Goal: Navigation & Orientation: Find specific page/section

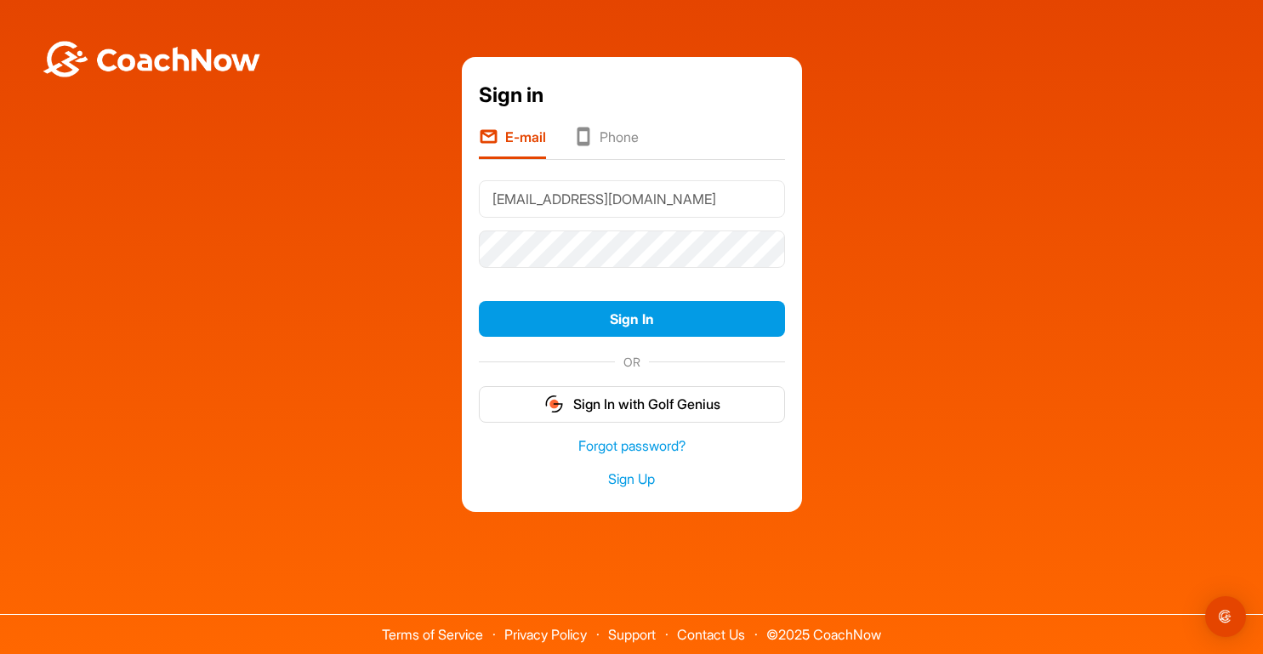
type input "naumov@edufii.com"
click at [479, 301] on button "Sign In" at bounding box center [632, 319] width 306 height 37
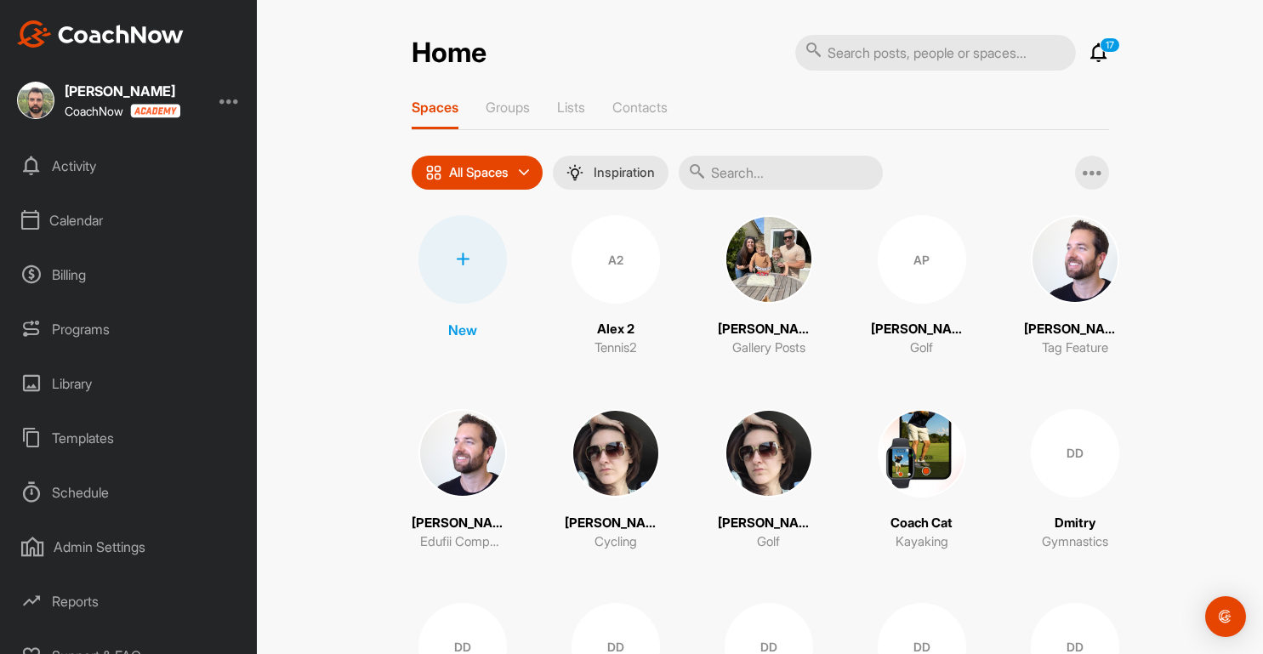
scroll to position [134, 0]
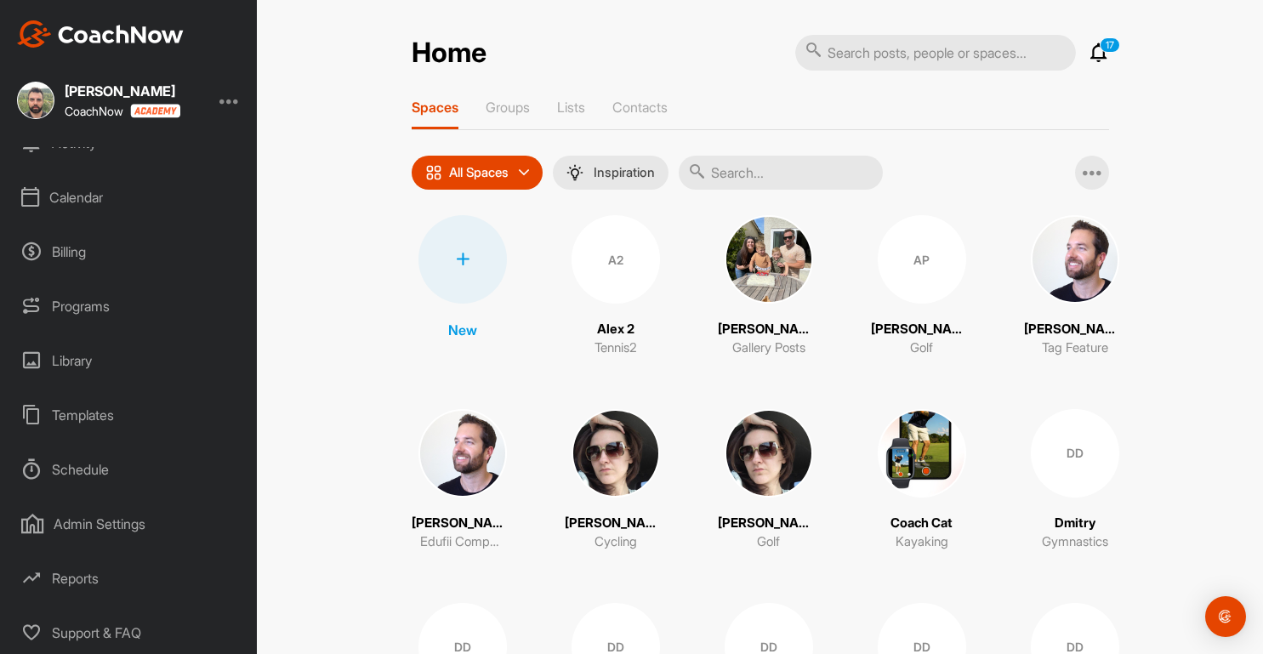
click at [97, 529] on div "Admin Settings" at bounding box center [129, 524] width 240 height 43
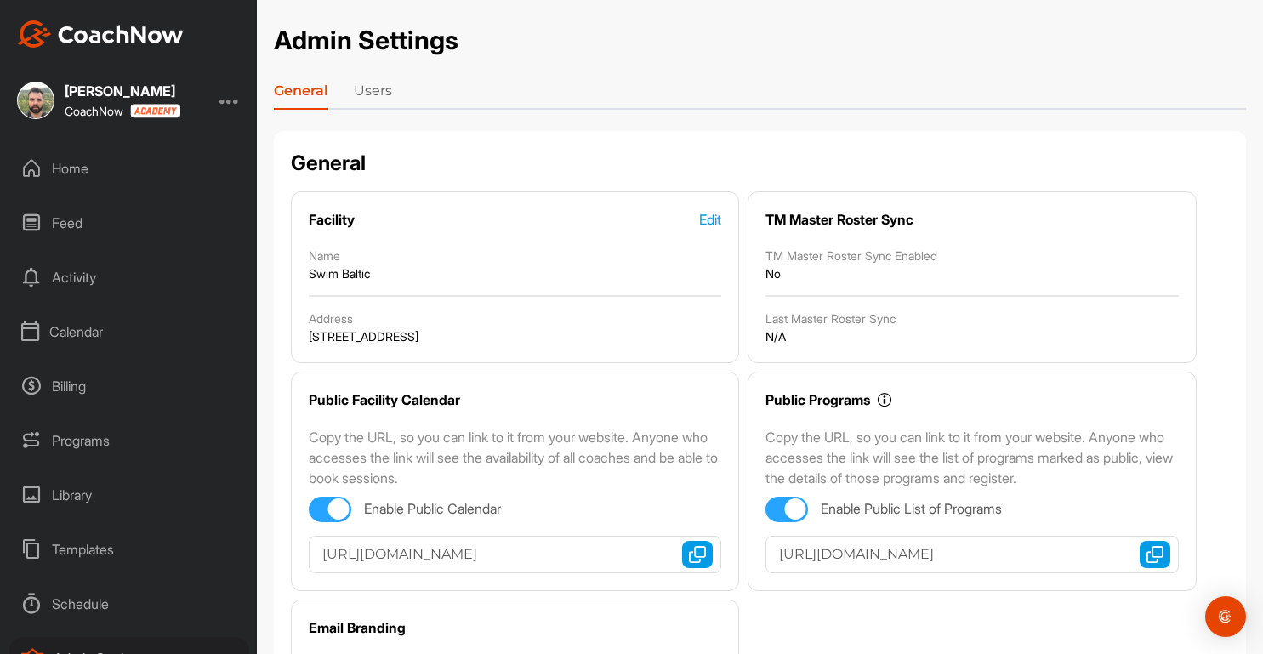
click at [368, 94] on link "Users" at bounding box center [373, 94] width 38 height 27
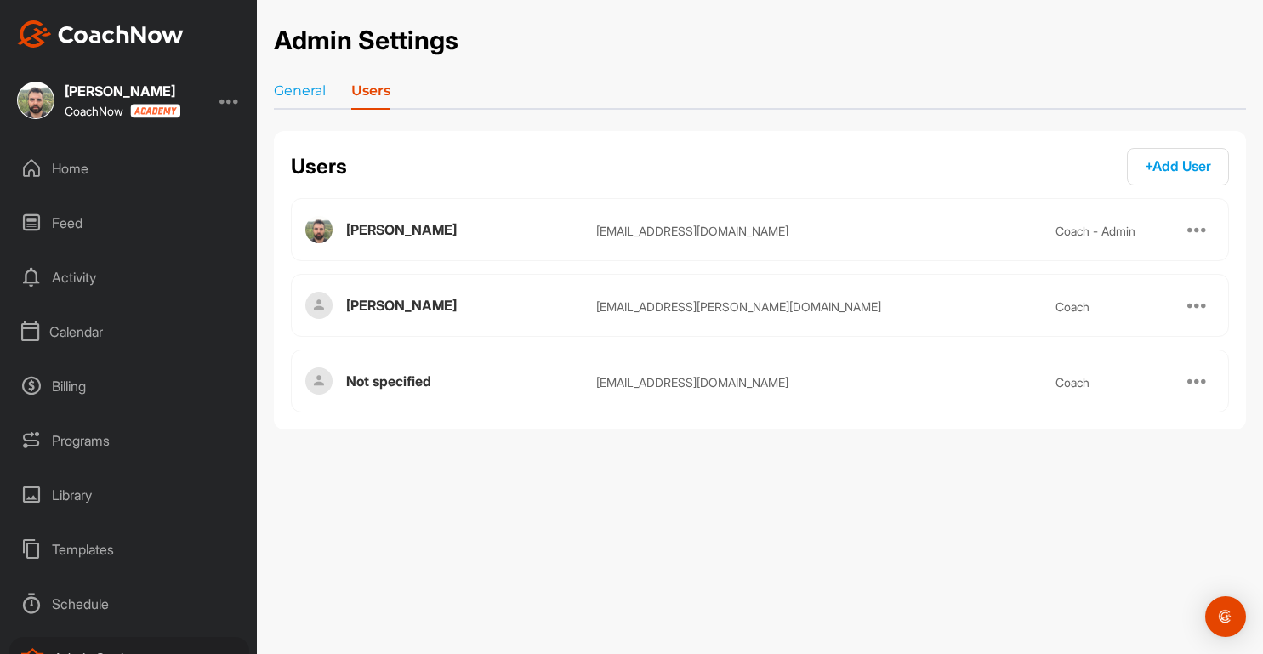
click at [1174, 172] on span "+ Add User" at bounding box center [1178, 165] width 66 height 17
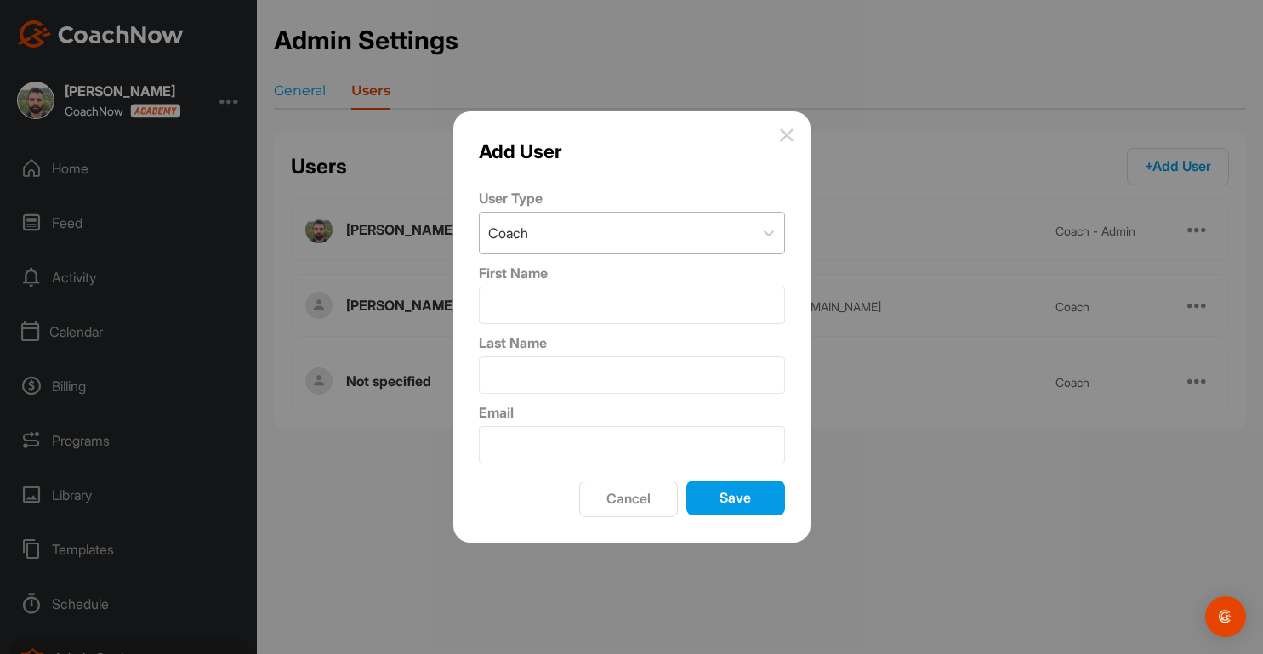
click at [672, 245] on div "Coach" at bounding box center [617, 233] width 274 height 41
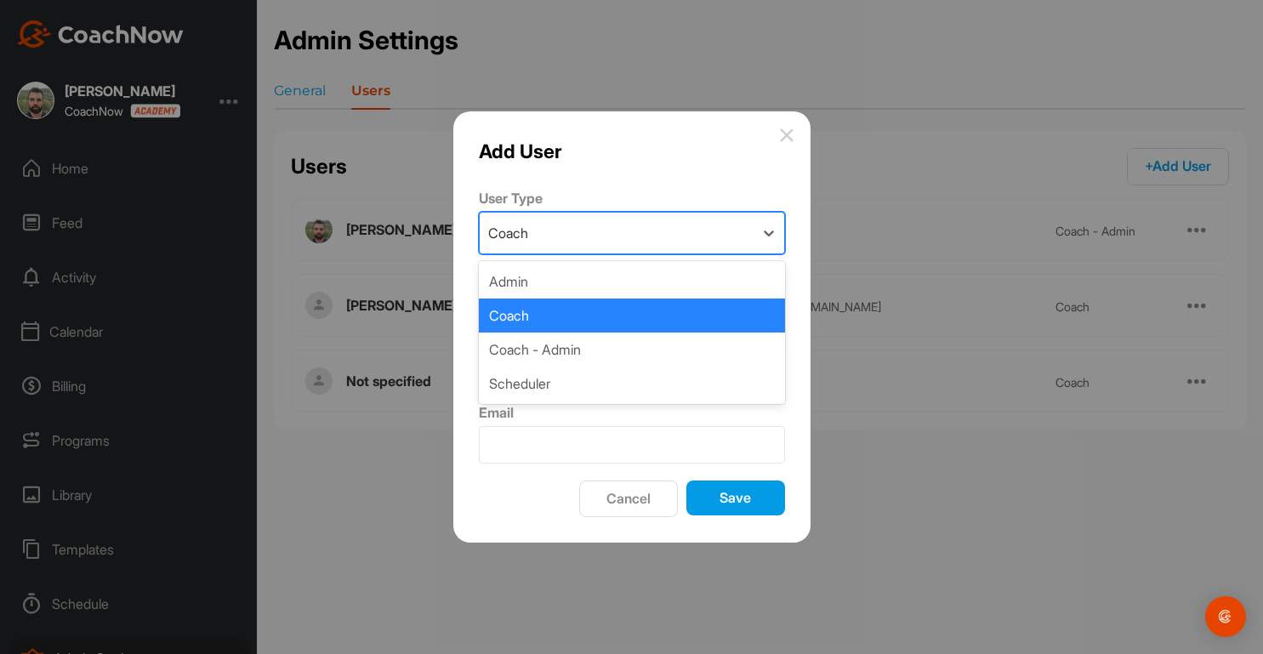
click at [782, 136] on img at bounding box center [787, 135] width 14 height 14
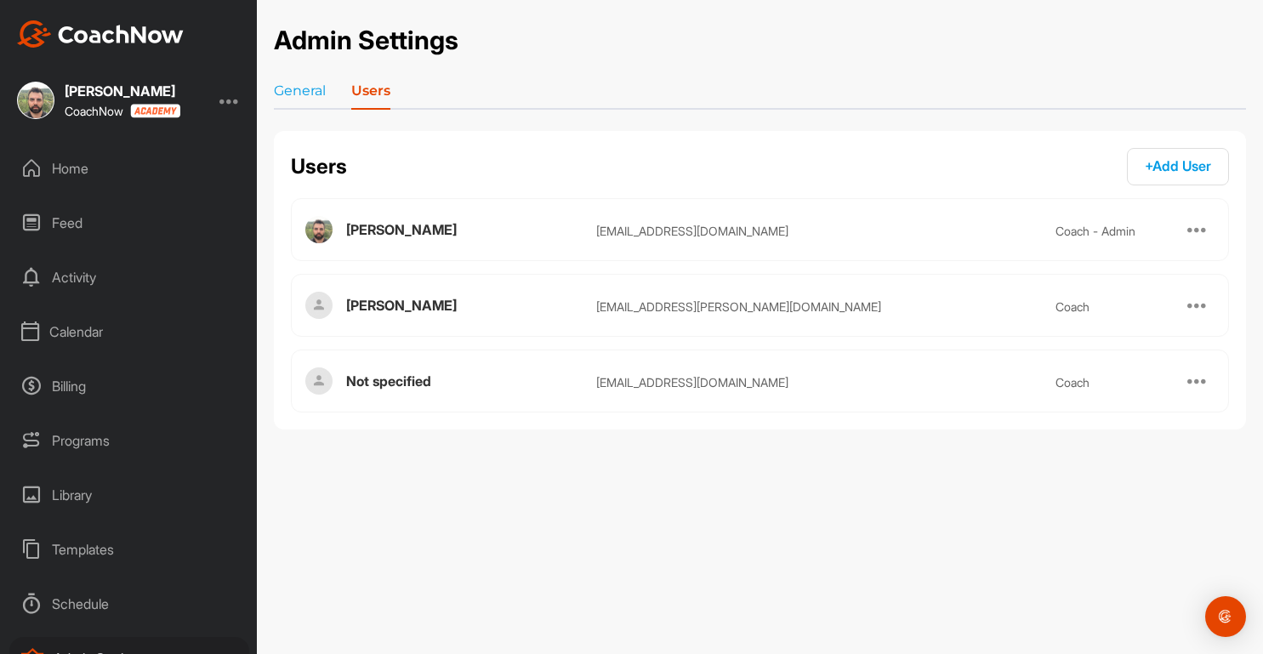
click at [111, 328] on div "Calendar" at bounding box center [129, 332] width 240 height 43
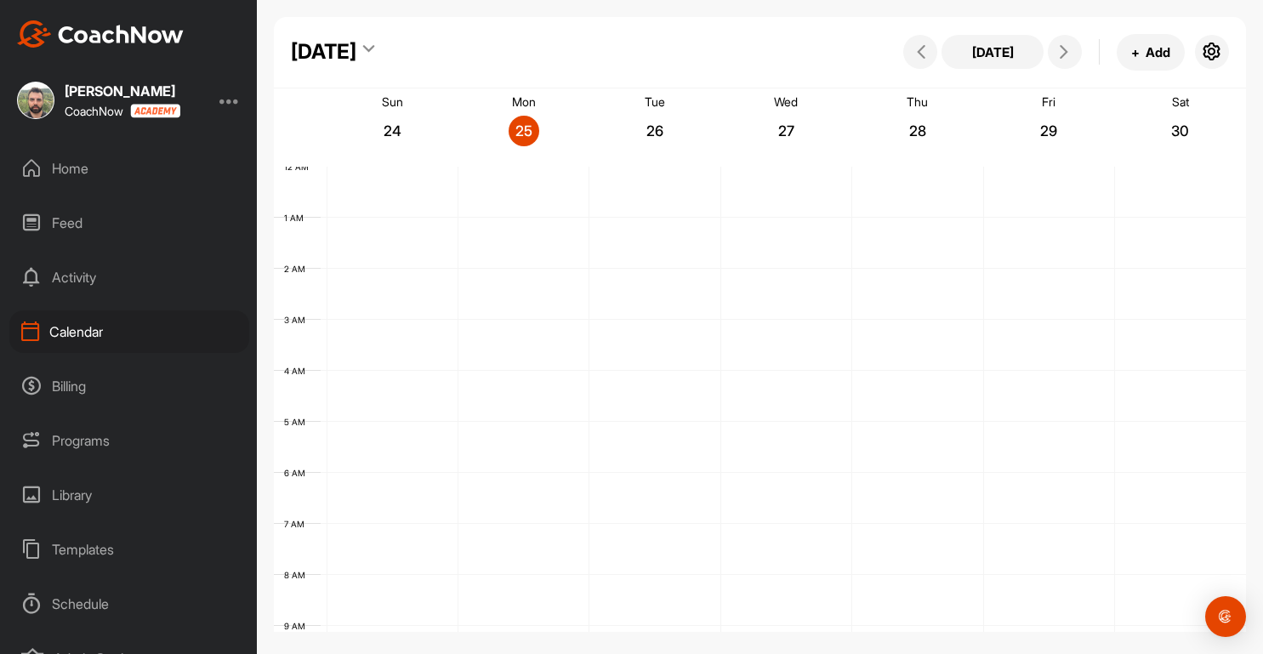
scroll to position [294, 0]
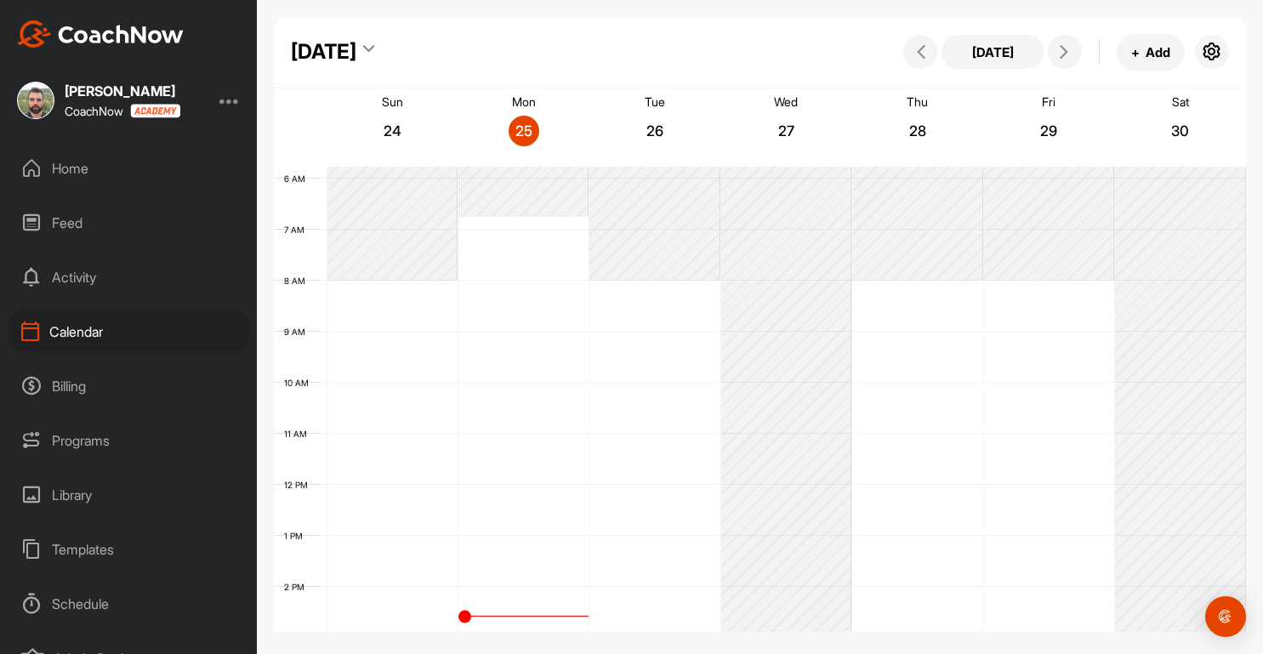
click at [636, 334] on div "12 AM 1 AM 2 AM 3 AM 4 AM 5 AM 6 AM 7 AM 8 AM 9 AM 10 AM 11 AM 12 PM 1 PM 2 PM …" at bounding box center [760, 484] width 972 height 1225
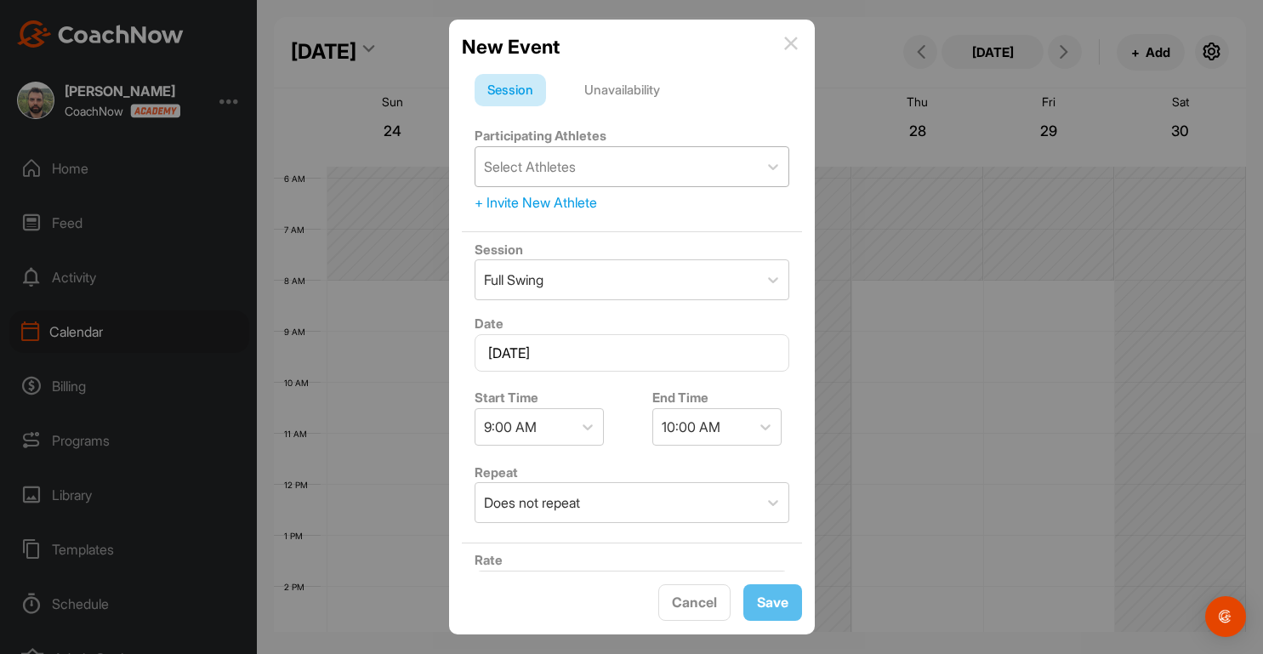
click at [612, 169] on div "Select Athletes" at bounding box center [617, 166] width 282 height 39
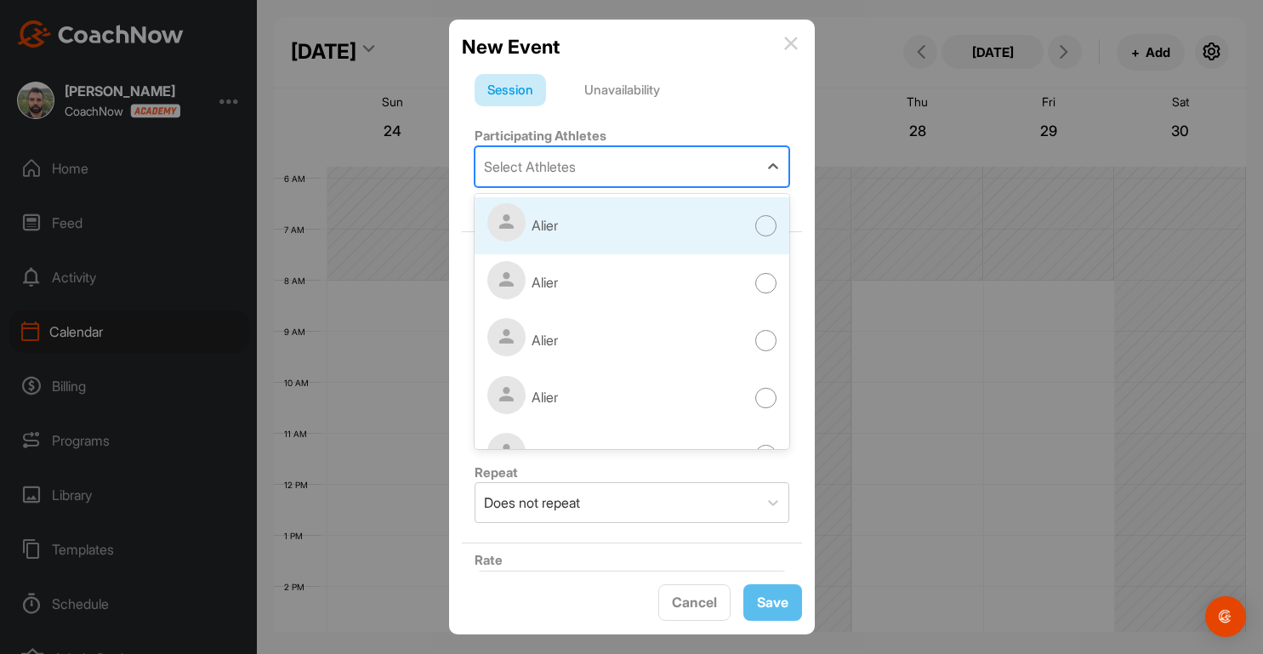
click at [594, 225] on div "Alier" at bounding box center [632, 226] width 315 height 58
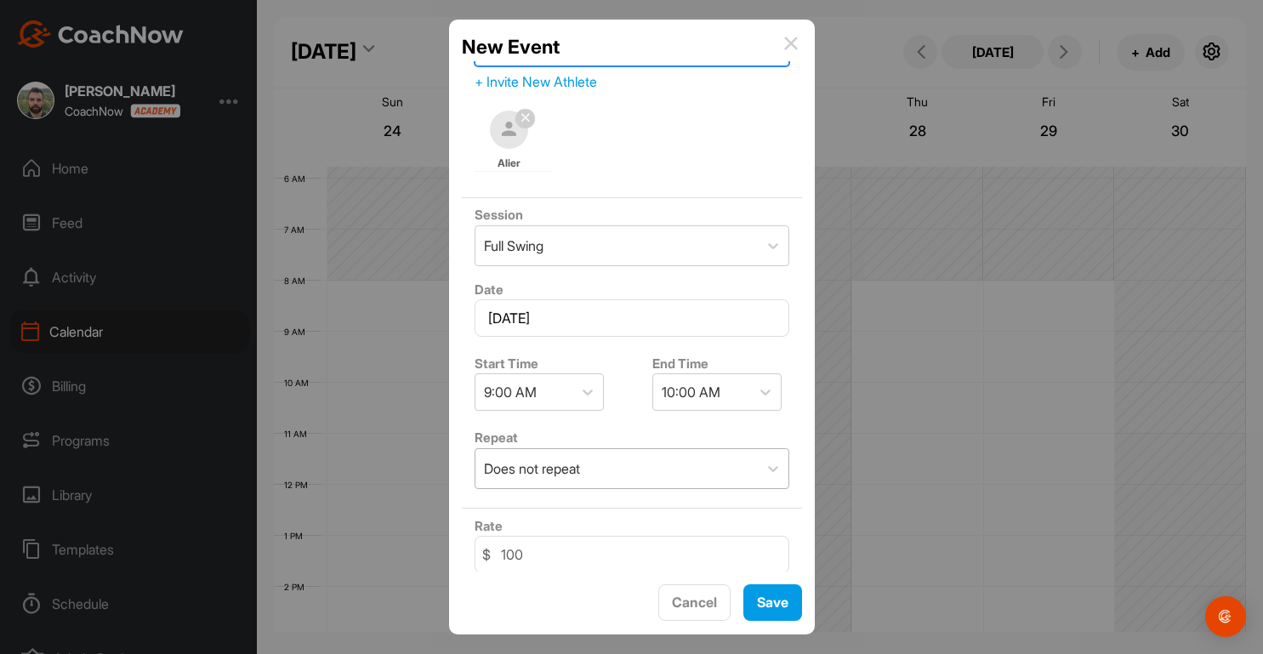
scroll to position [0, 0]
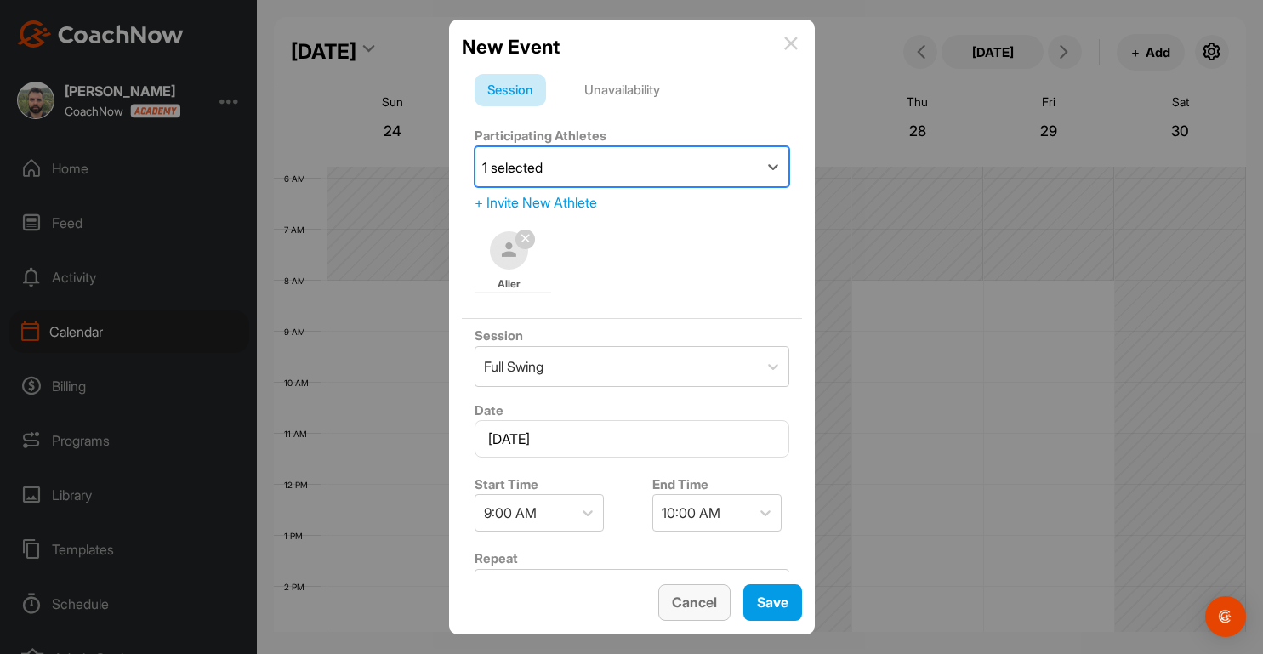
click at [701, 604] on button "Cancel" at bounding box center [694, 602] width 72 height 37
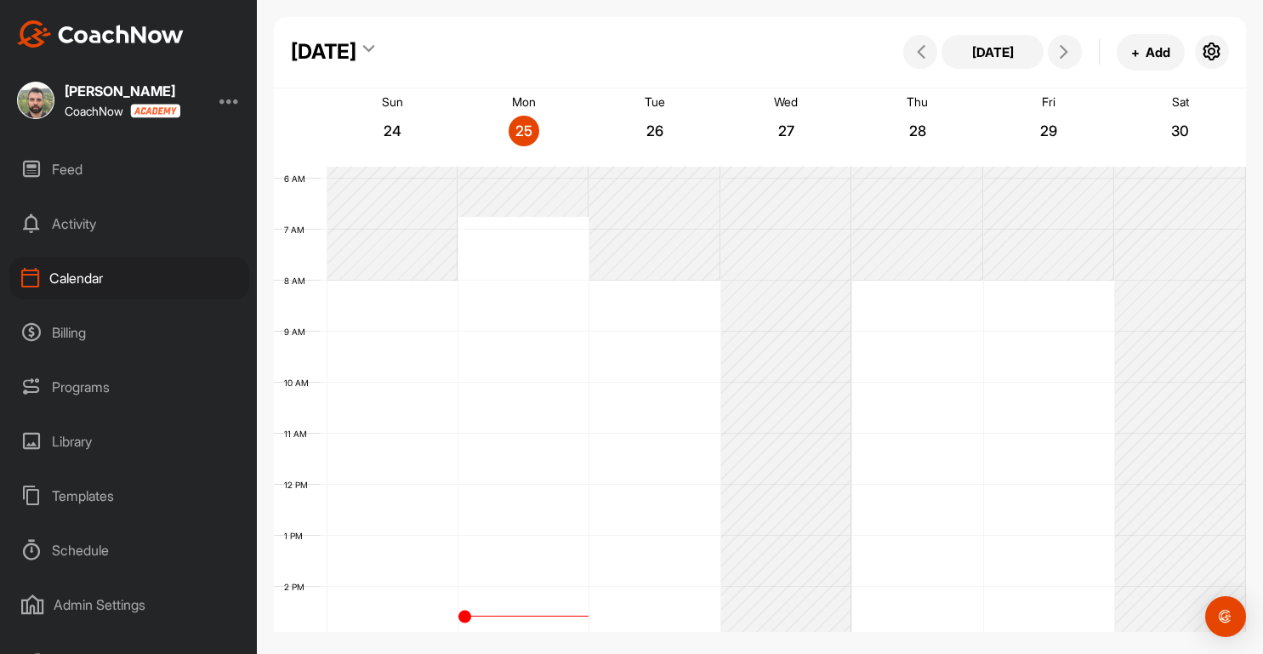
scroll to position [134, 0]
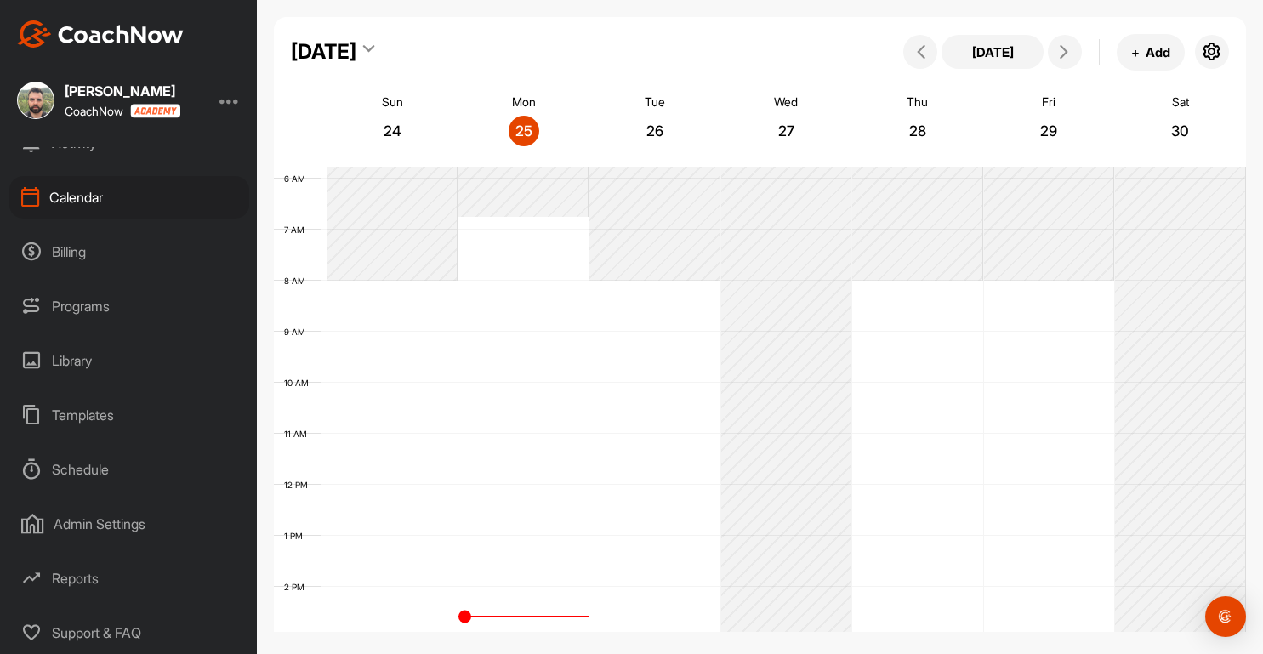
click at [105, 528] on div "Admin Settings" at bounding box center [129, 524] width 240 height 43
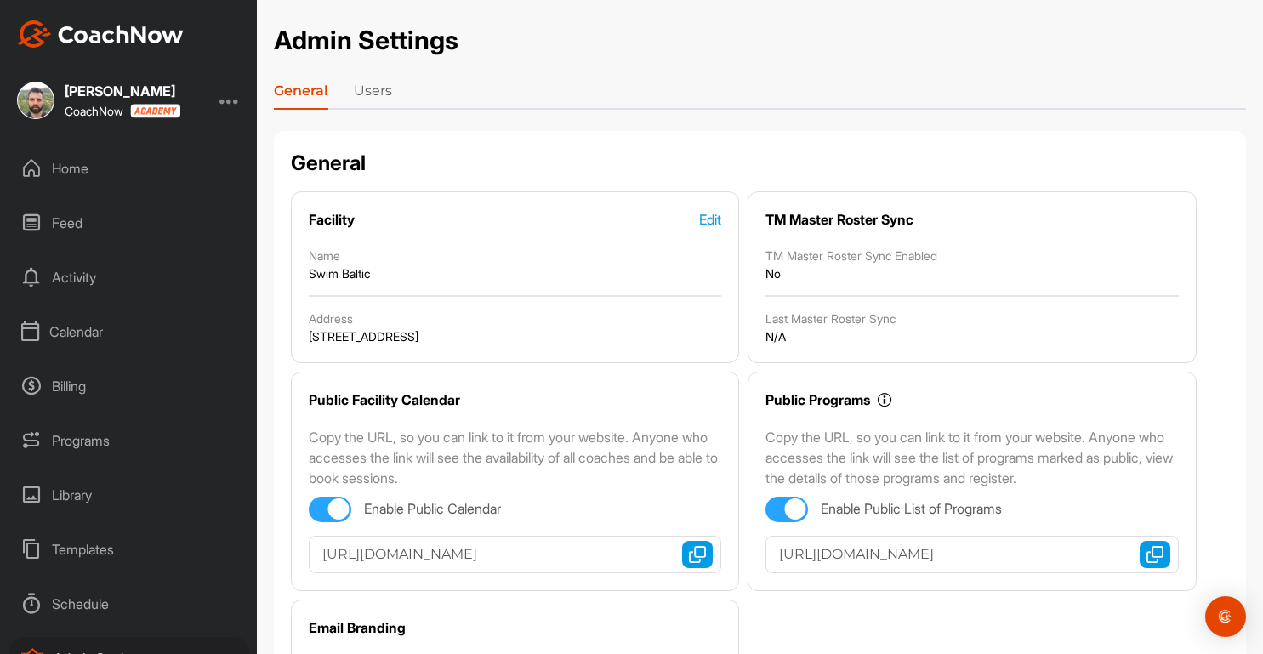
click at [377, 88] on link "Users" at bounding box center [373, 94] width 38 height 27
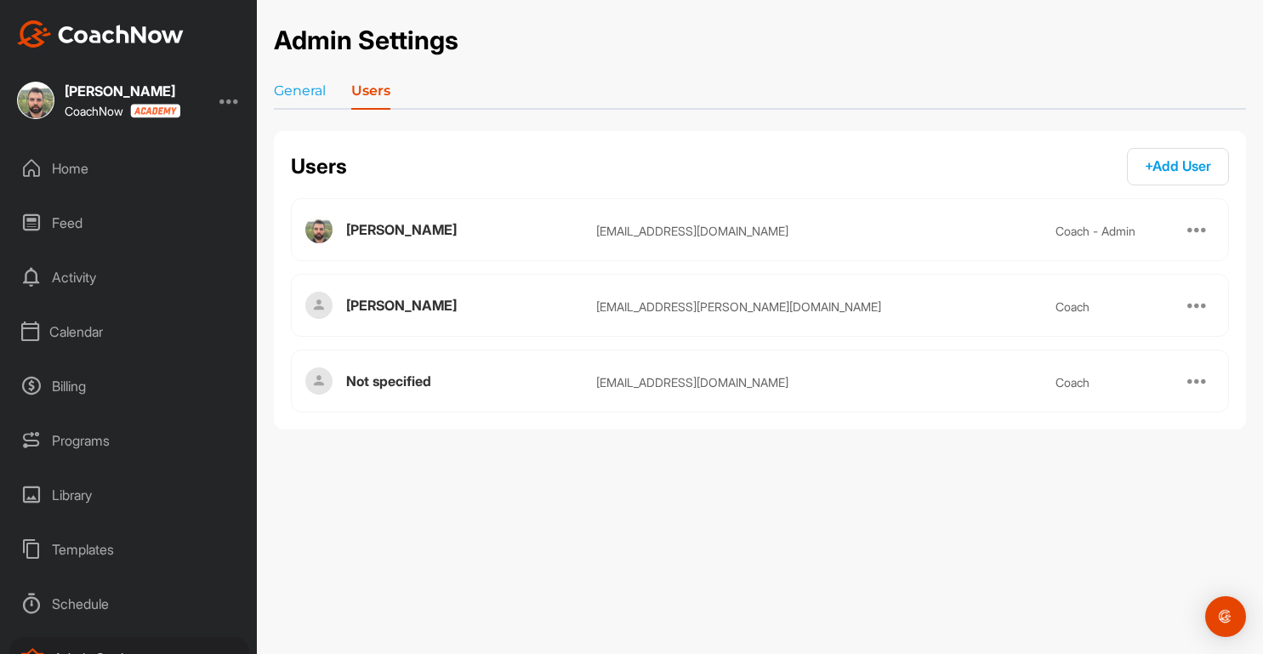
click at [1207, 231] on div at bounding box center [1198, 229] width 20 height 20
click at [1094, 459] on div "Admin Settings General Users Users + Add User + Add Dmitry Naumov naumov@edufii…" at bounding box center [760, 327] width 1006 height 654
click at [78, 339] on div "Calendar" at bounding box center [129, 332] width 240 height 43
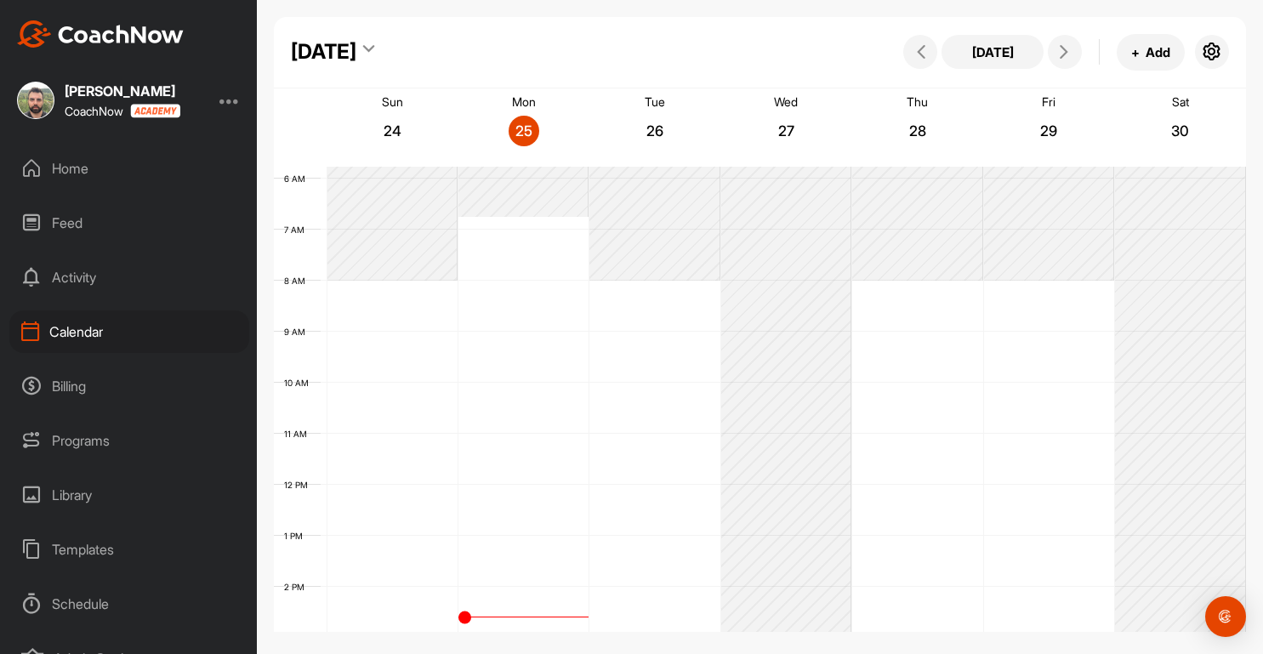
scroll to position [134, 0]
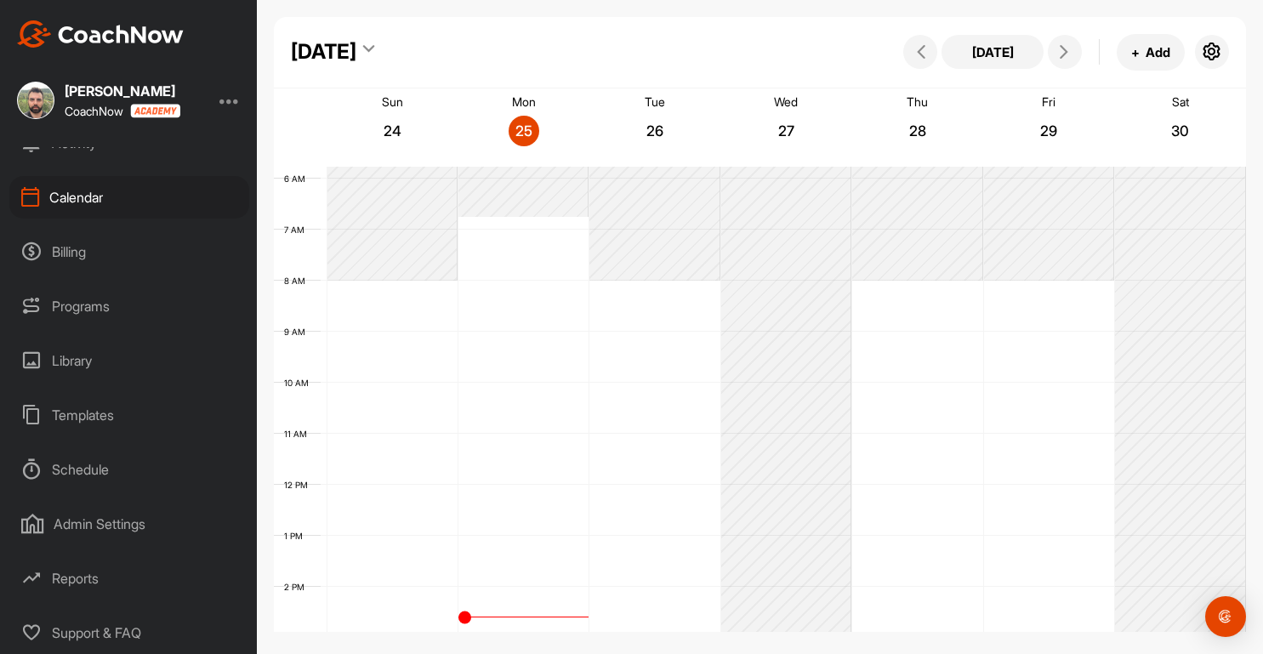
click at [95, 526] on div "Admin Settings" at bounding box center [129, 524] width 240 height 43
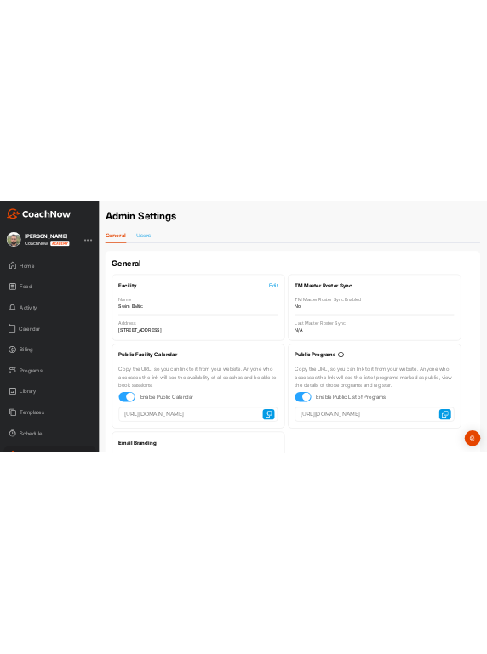
scroll to position [134, 0]
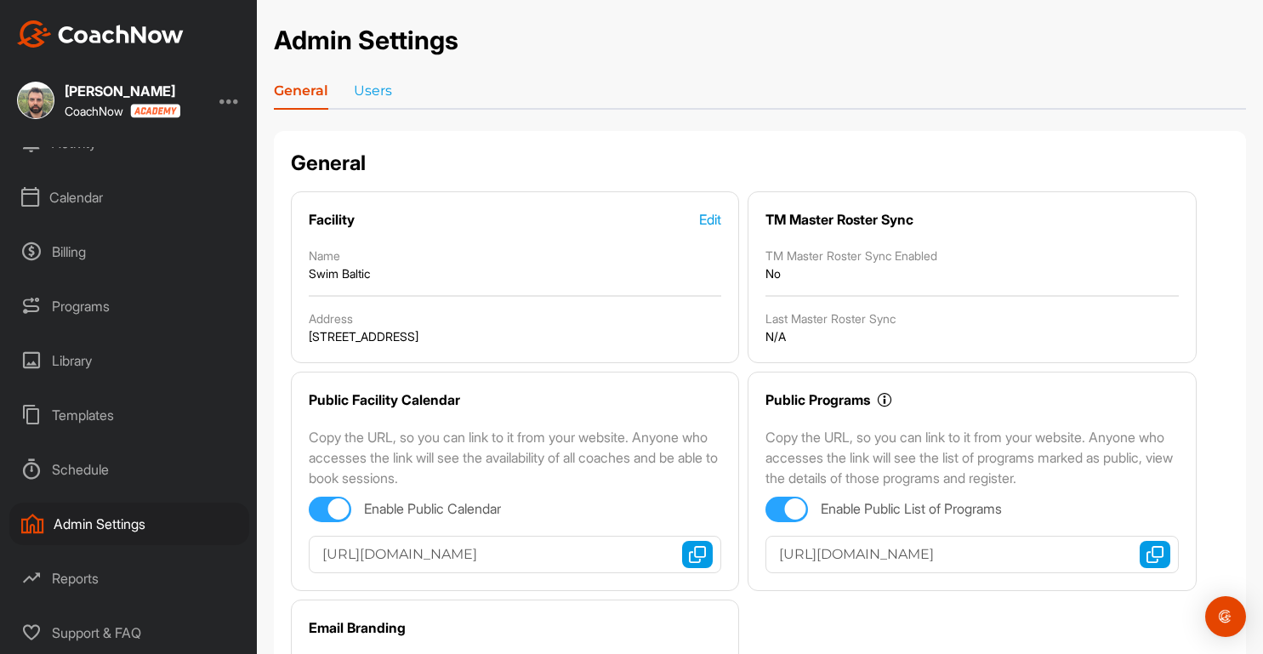
click at [91, 571] on div "Reports" at bounding box center [129, 578] width 240 height 43
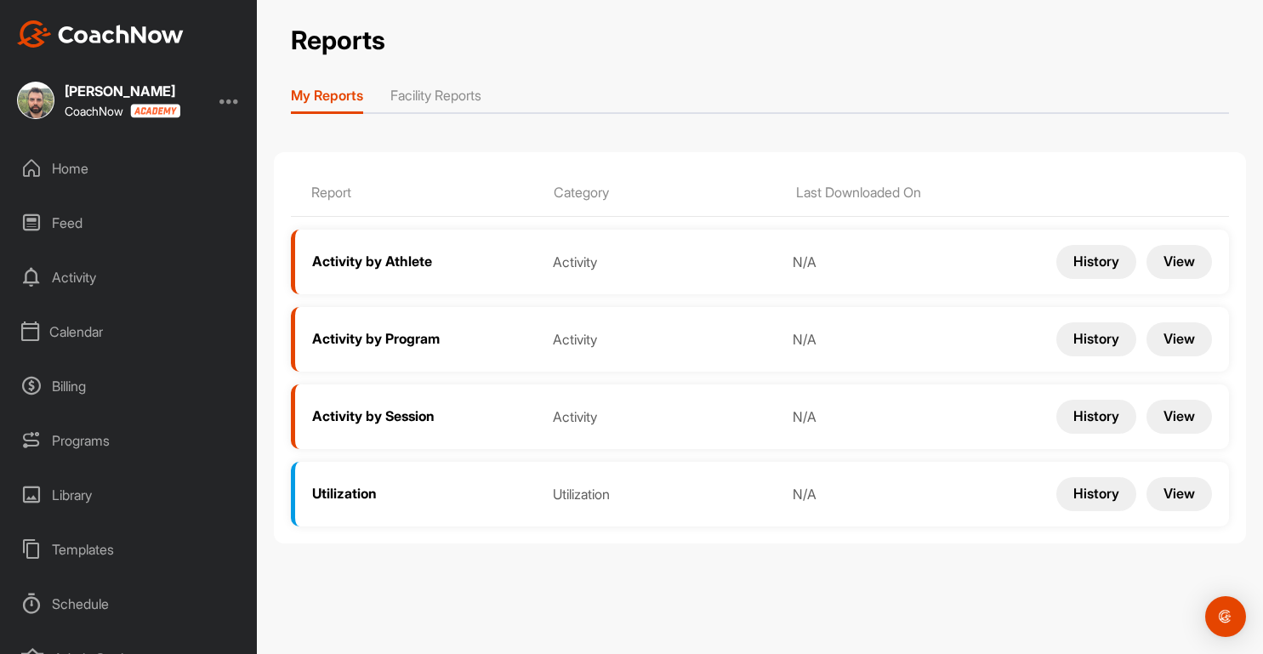
click at [442, 96] on li "Facility Reports" at bounding box center [435, 98] width 91 height 27
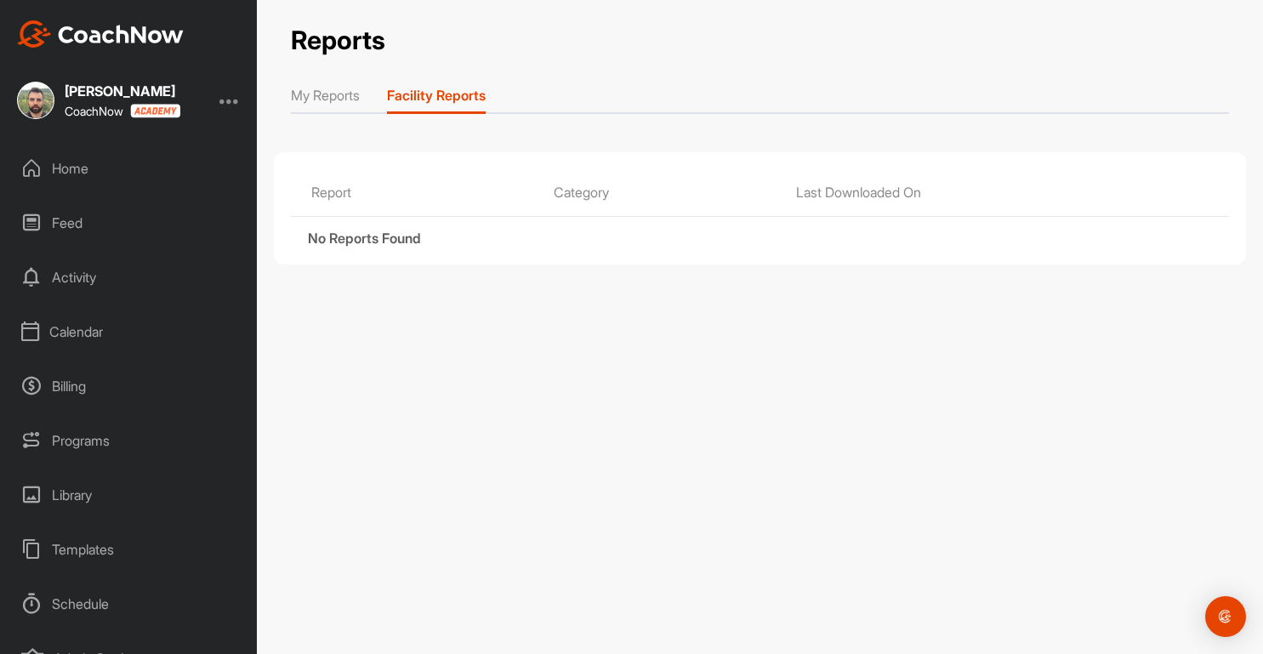
click at [324, 94] on li "My Reports" at bounding box center [325, 98] width 69 height 27
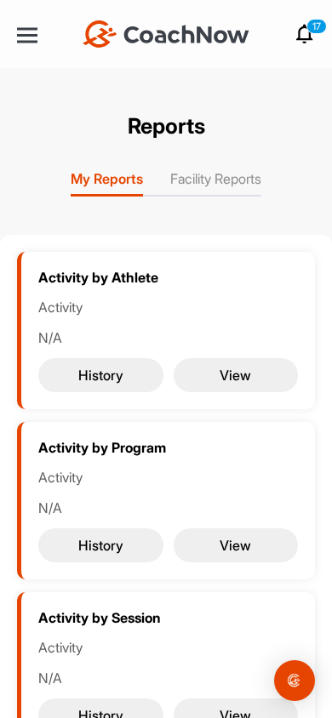
click at [204, 185] on li "Facility Reports" at bounding box center [215, 181] width 91 height 27
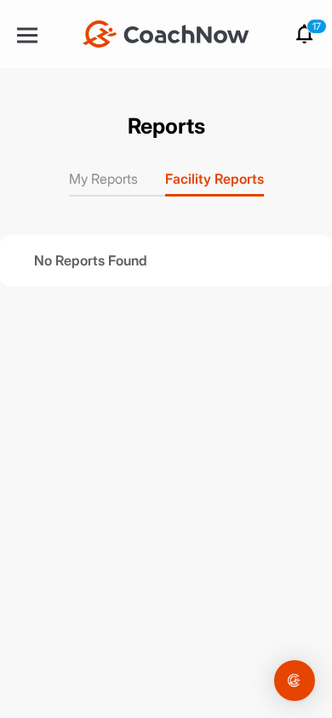
click at [97, 186] on li "My Reports" at bounding box center [103, 181] width 69 height 27
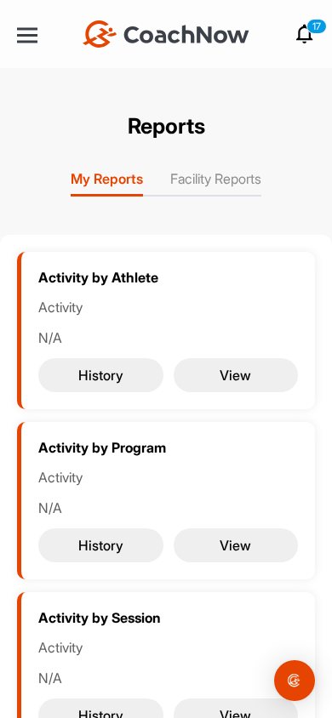
click at [25, 35] on div at bounding box center [27, 35] width 20 height 3
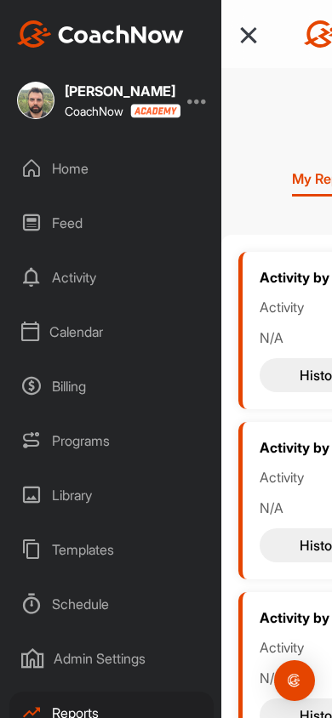
click at [248, 35] on div at bounding box center [248, 35] width 16 height 16
